Goal: Information Seeking & Learning: Learn about a topic

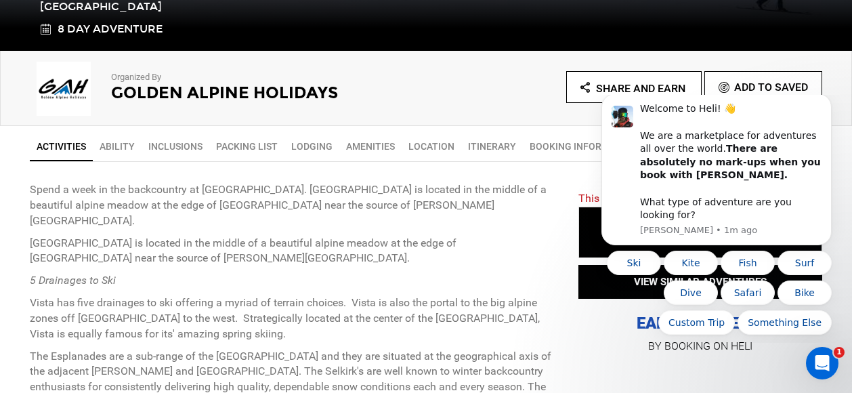
scroll to position [412, 0]
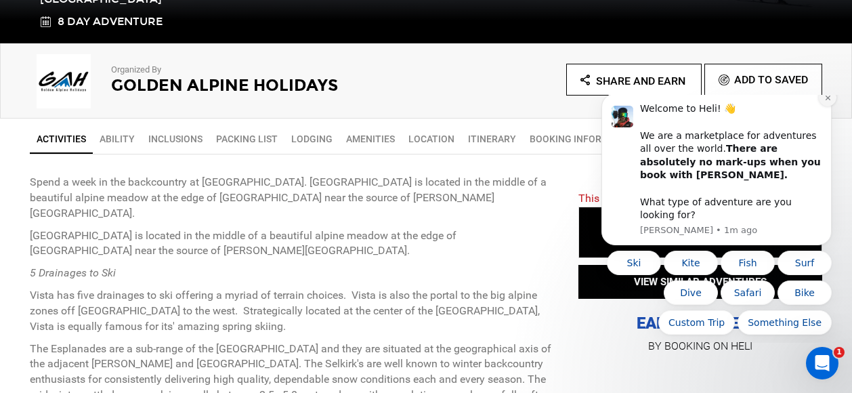
click at [827, 106] on button "Dismiss notification" at bounding box center [828, 98] width 18 height 18
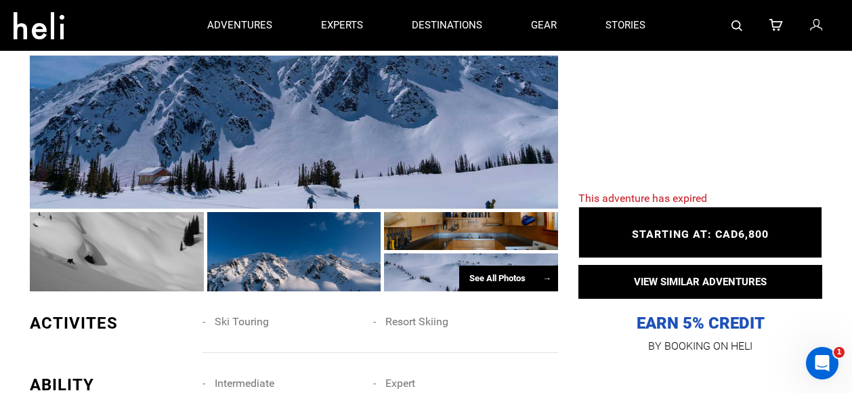
scroll to position [848, 0]
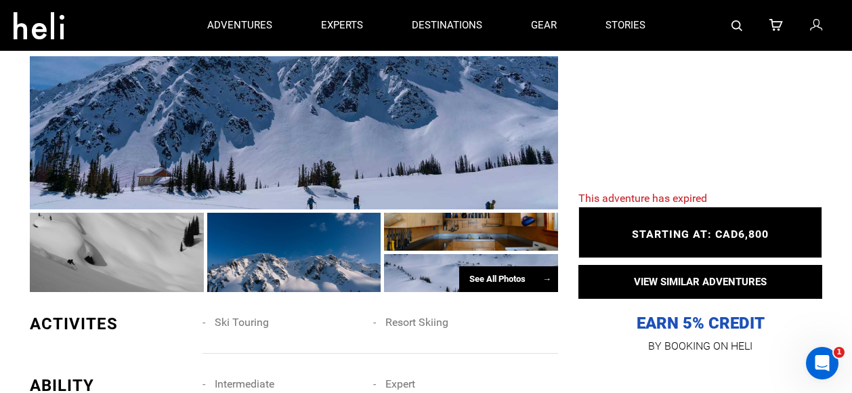
click at [503, 266] on div "See All Photos →" at bounding box center [508, 279] width 99 height 26
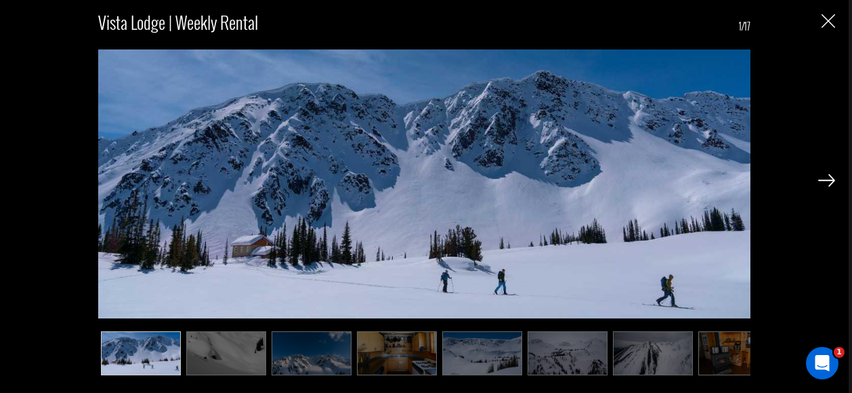
scroll to position [935, 0]
click at [388, 357] on img at bounding box center [397, 353] width 80 height 44
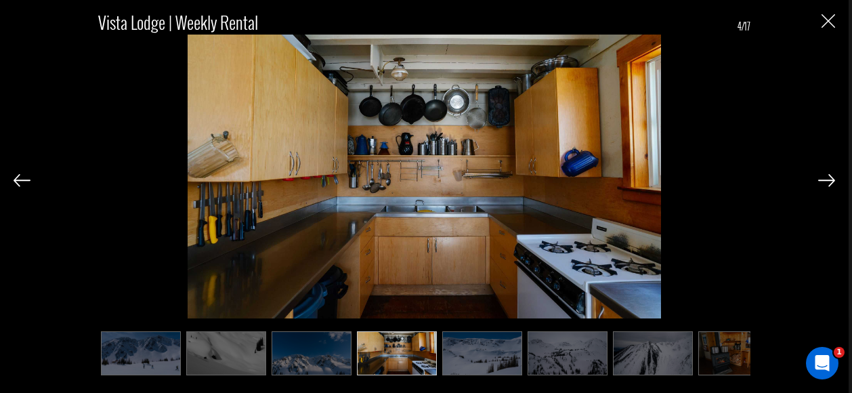
click at [714, 357] on img at bounding box center [738, 353] width 80 height 44
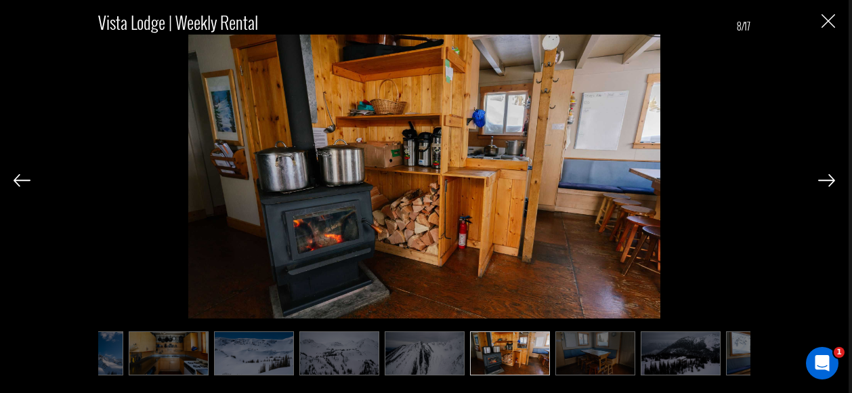
scroll to position [0, 271]
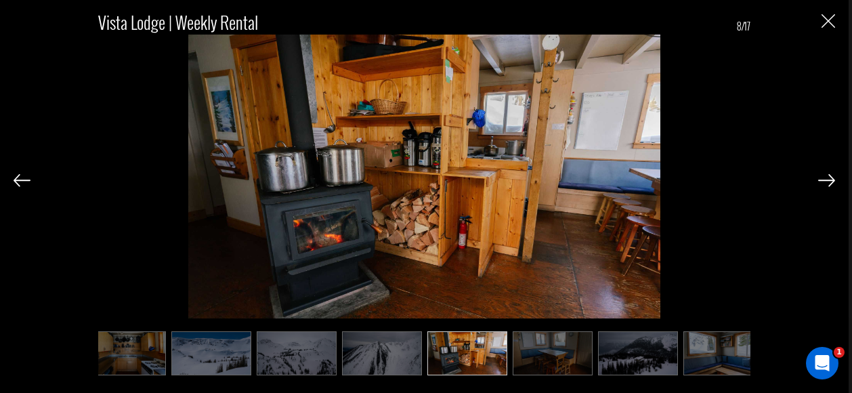
click at [563, 360] on img at bounding box center [553, 353] width 80 height 44
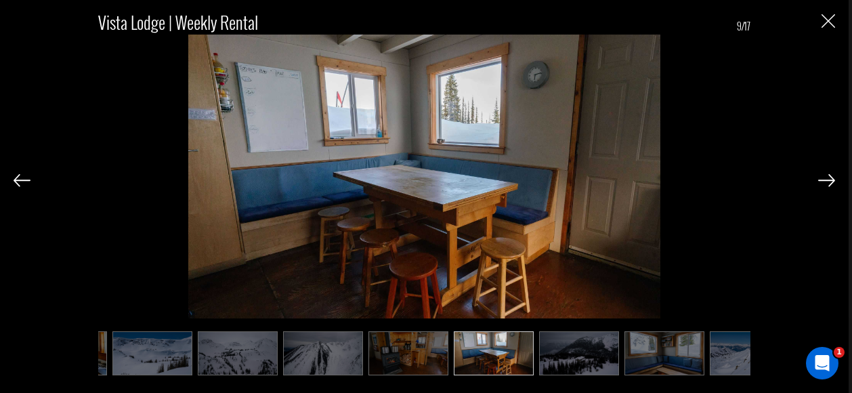
scroll to position [0, 339]
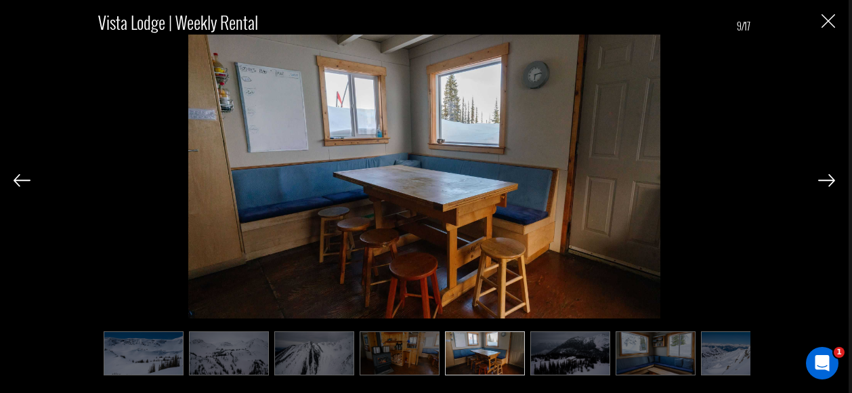
click at [653, 370] on img at bounding box center [655, 353] width 80 height 44
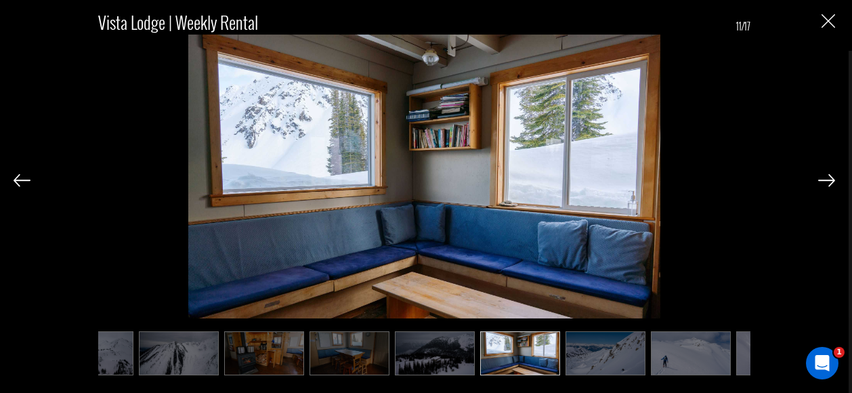
scroll to position [617, 0]
click at [743, 359] on img at bounding box center [776, 353] width 80 height 44
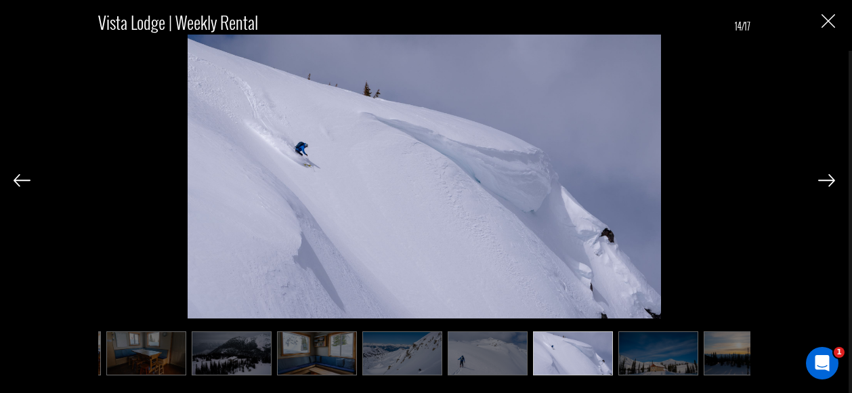
click at [743, 359] on img at bounding box center [743, 353] width 80 height 44
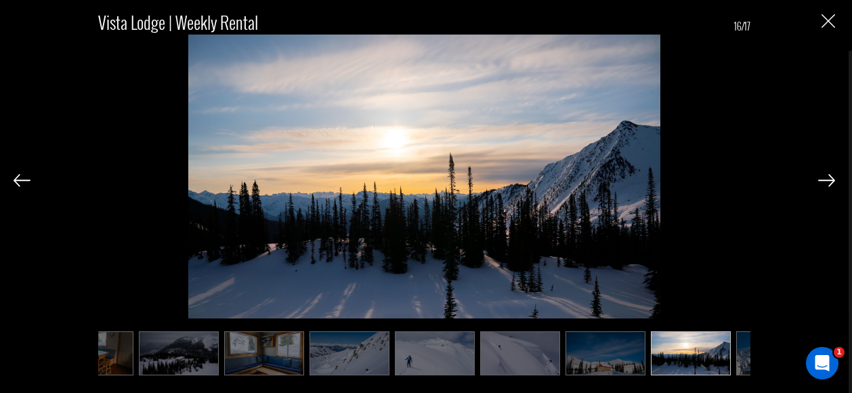
scroll to position [0, 798]
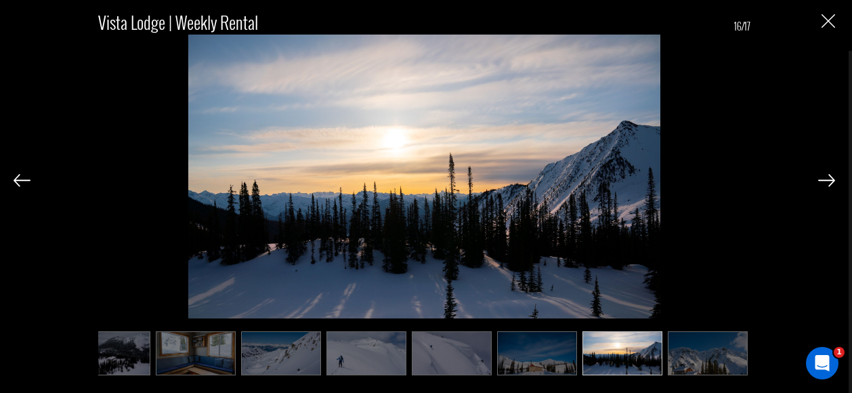
click at [547, 362] on img at bounding box center [537, 353] width 80 height 44
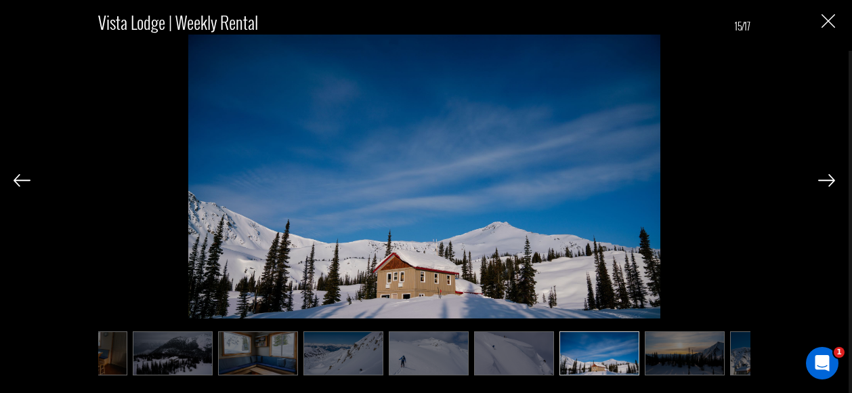
scroll to position [0, 731]
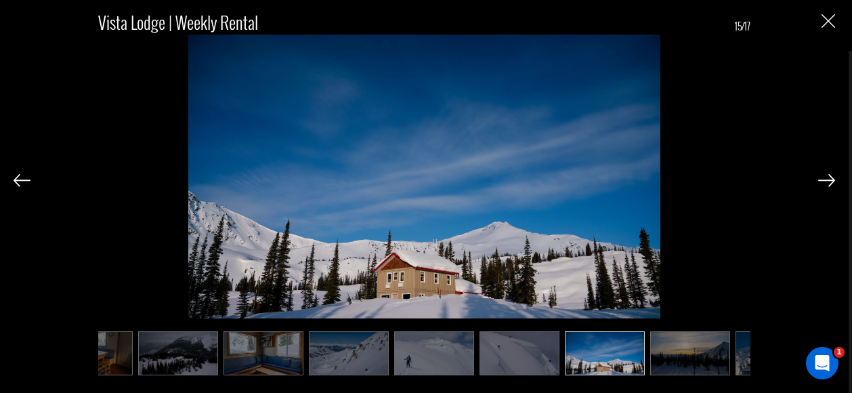
click at [826, 24] on img "Close" at bounding box center [828, 21] width 14 height 14
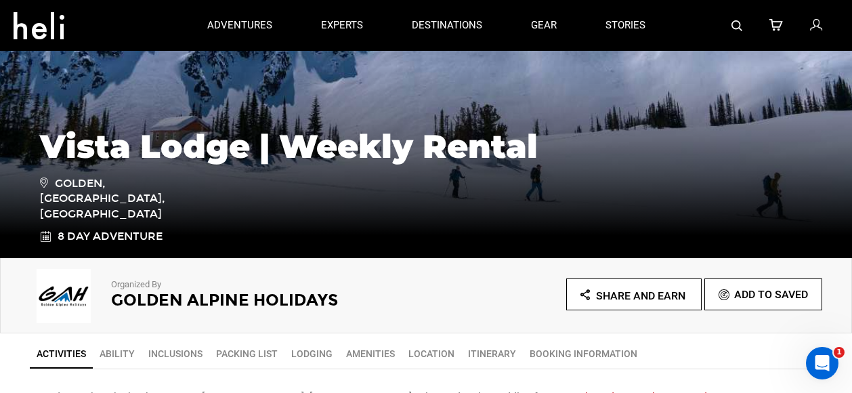
scroll to position [301, 0]
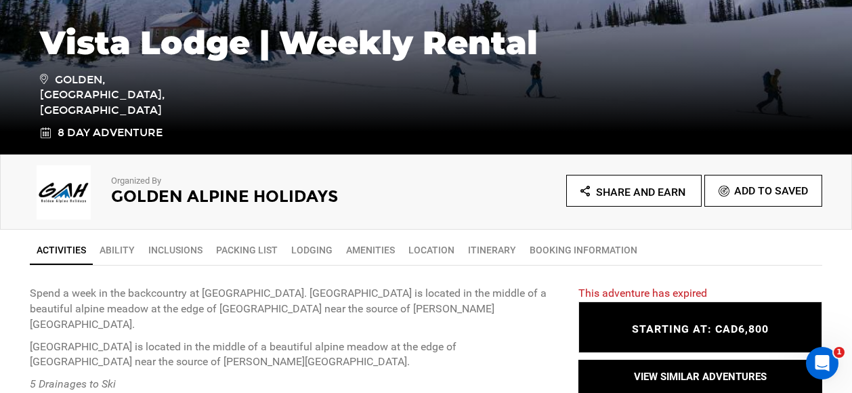
click at [339, 246] on link "Lodging" at bounding box center [311, 249] width 55 height 27
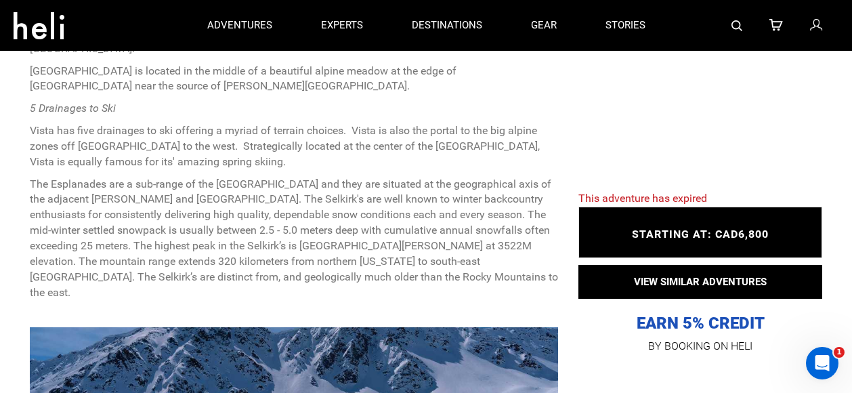
scroll to position [440, 0]
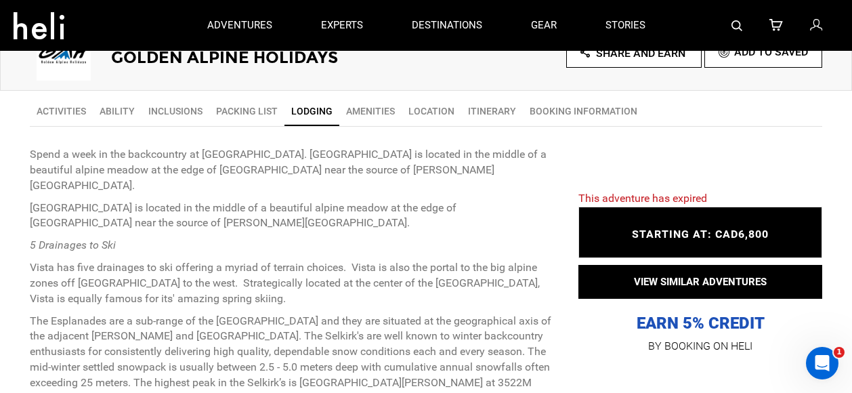
click at [401, 108] on link "Amenities" at bounding box center [370, 110] width 62 height 27
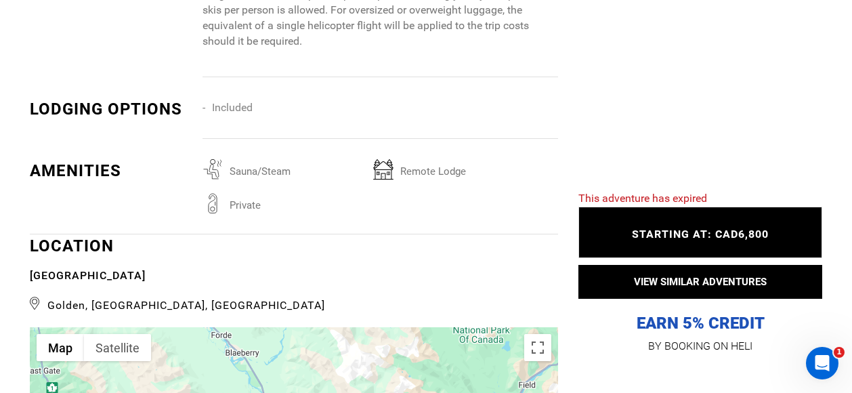
scroll to position [2580, 0]
